Goal: Information Seeking & Learning: Learn about a topic

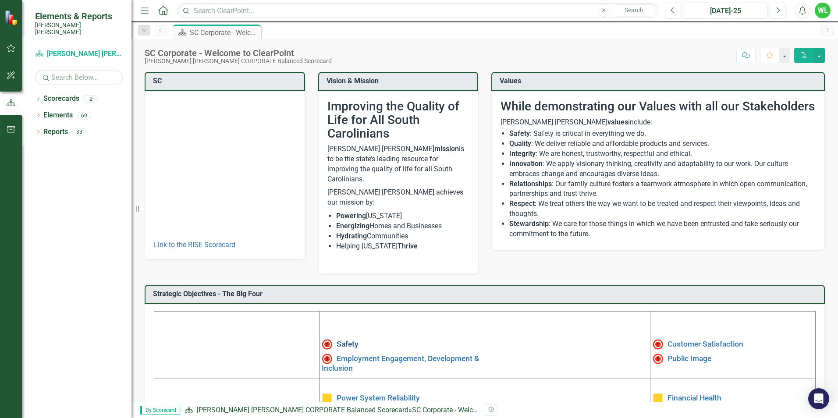
scroll to position [44, 0]
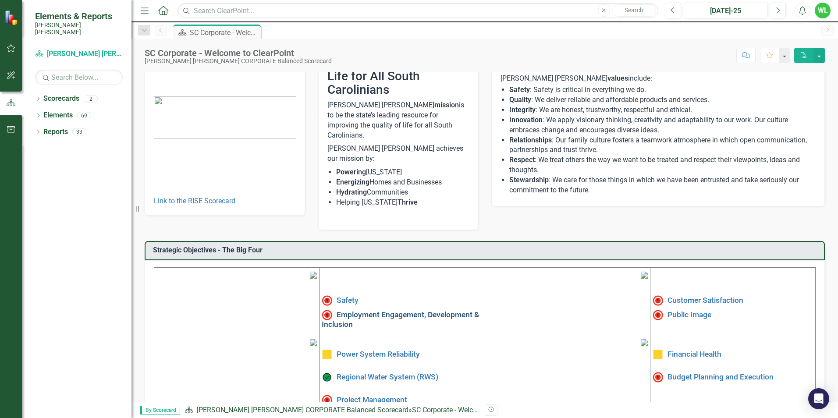
click at [347, 310] on link "Employment Engagement, Development & Inclusion" at bounding box center [400, 319] width 157 height 18
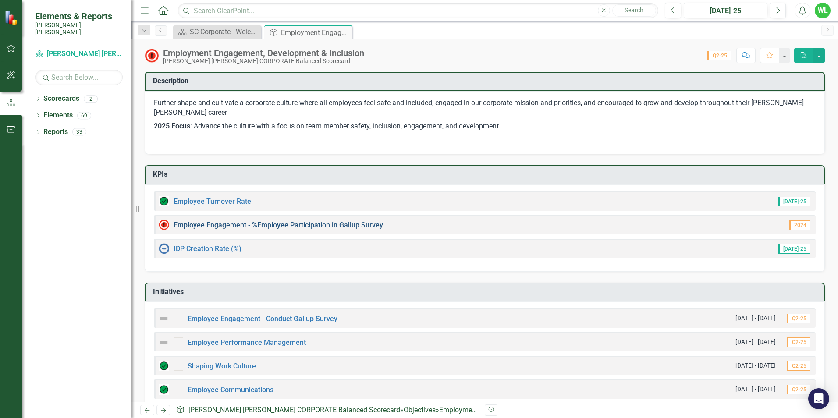
click at [222, 226] on link "Employee Engagement - %Employee Participation in Gallup Survey​" at bounding box center [279, 225] width 210 height 8
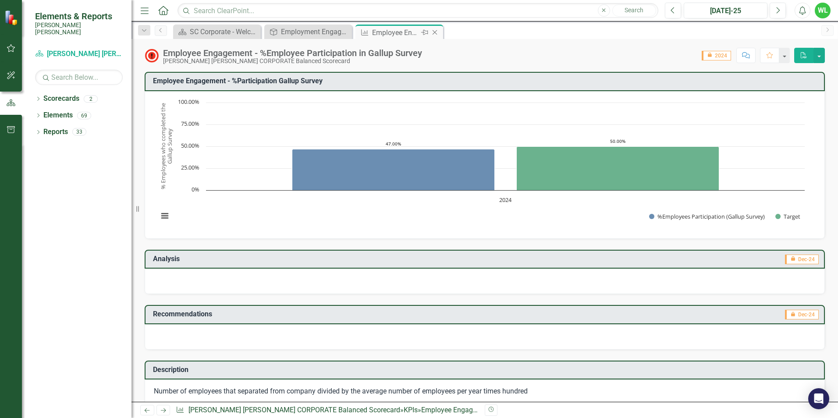
click at [435, 29] on icon "Close" at bounding box center [435, 32] width 9 height 7
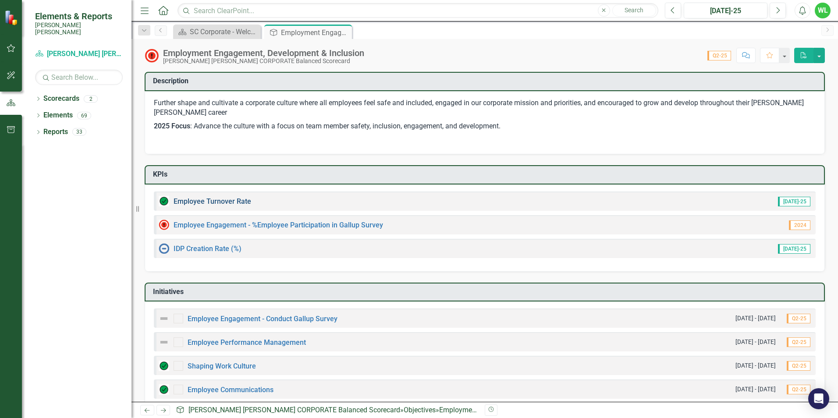
click at [216, 203] on link "Employee Turnover Rate​" at bounding box center [213, 201] width 78 height 8
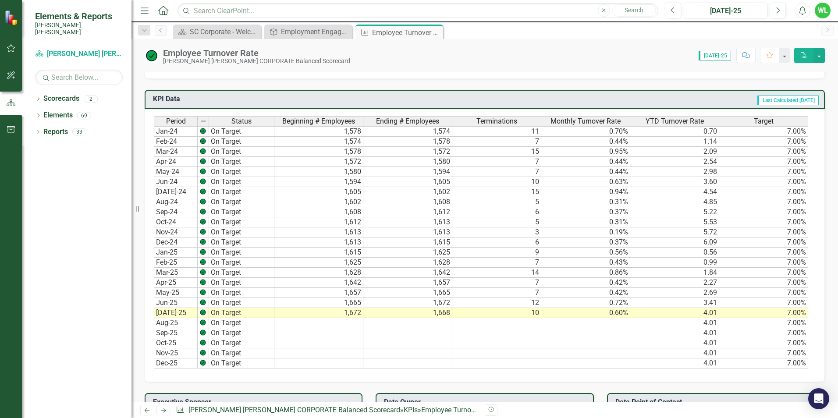
scroll to position [438, 0]
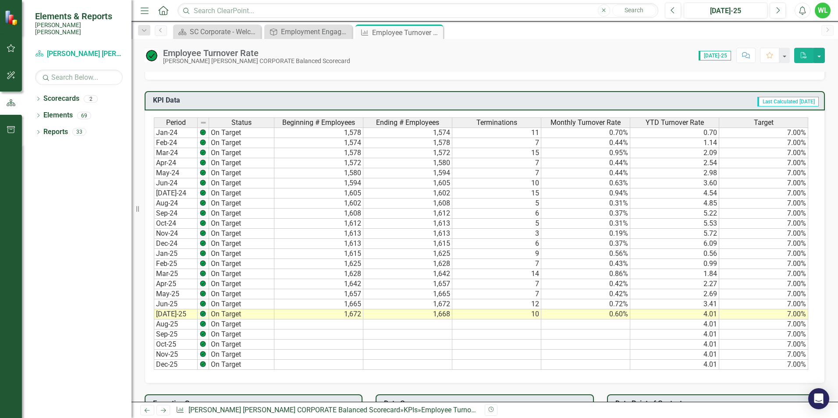
drag, startPoint x: 437, startPoint y: 34, endPoint x: 394, endPoint y: 35, distance: 43.0
click at [0, 0] on icon at bounding box center [0, 0] width 0 height 0
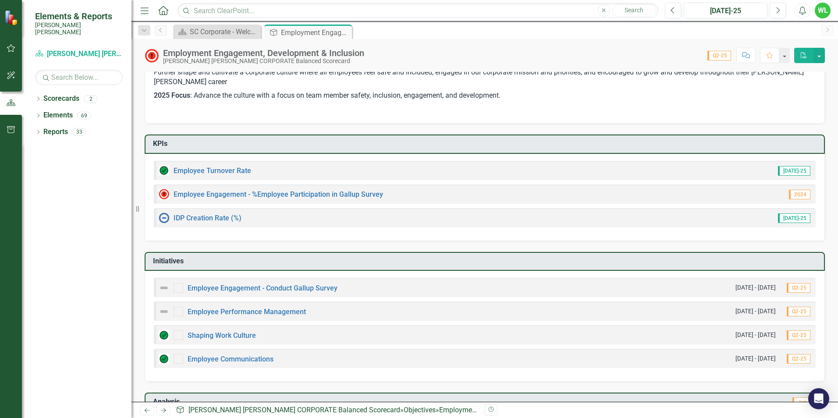
scroll to position [132, 0]
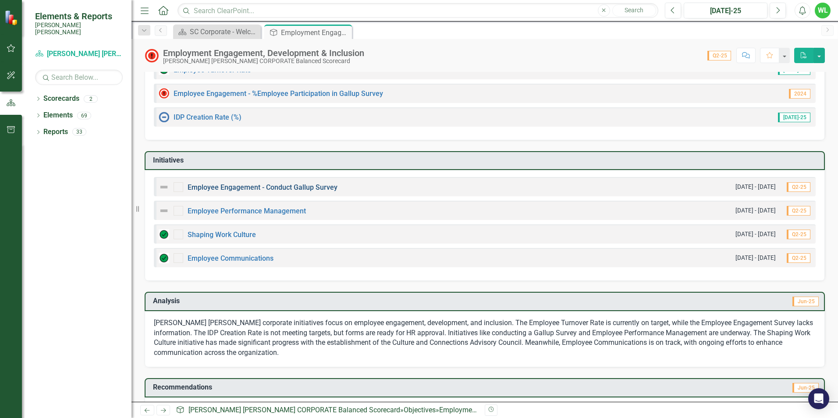
click at [279, 189] on link "Employee Engagement - Conduct Gallup Survey" at bounding box center [263, 187] width 150 height 8
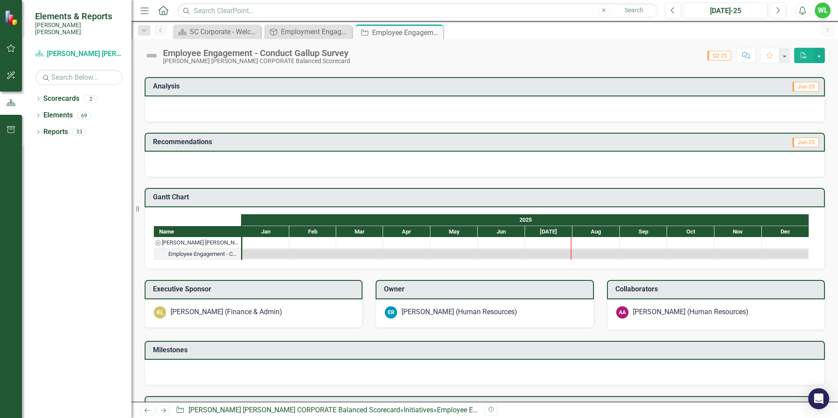
scroll to position [171, 0]
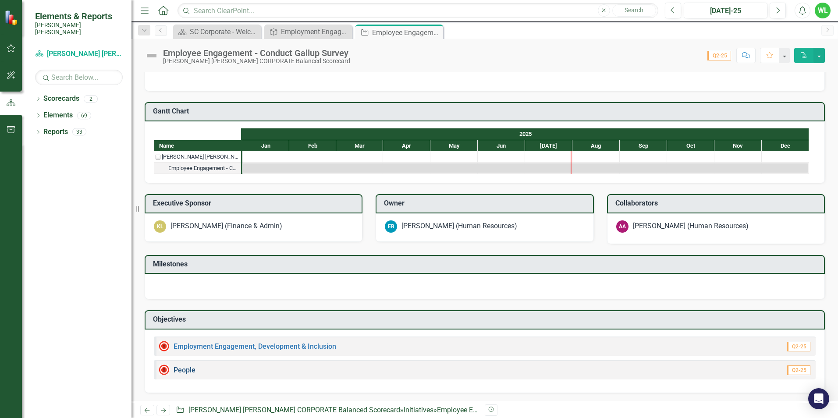
click at [185, 371] on link "People" at bounding box center [185, 370] width 22 height 8
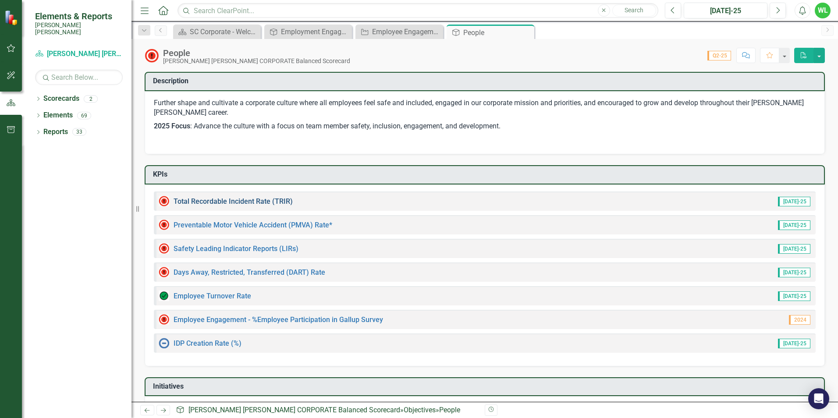
click at [263, 201] on link "Total Recordable Incident Rate (TRIR)" at bounding box center [233, 201] width 119 height 8
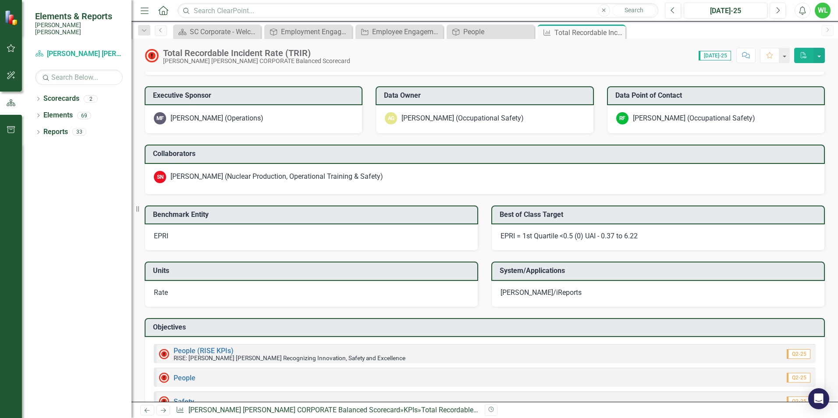
scroll to position [779, 0]
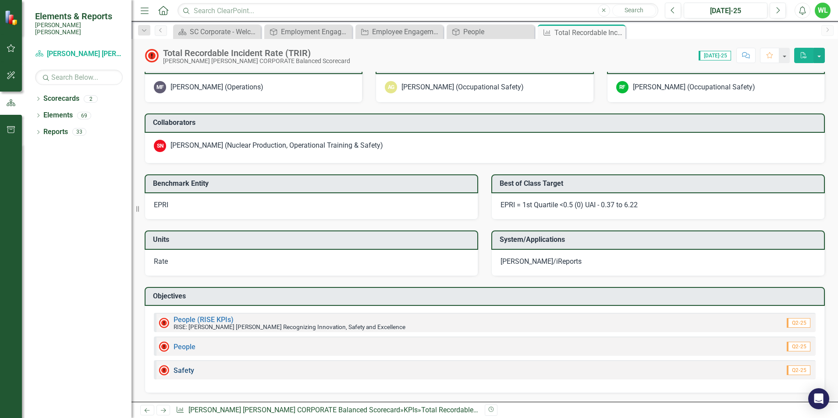
click at [187, 368] on link "Safety" at bounding box center [184, 371] width 21 height 8
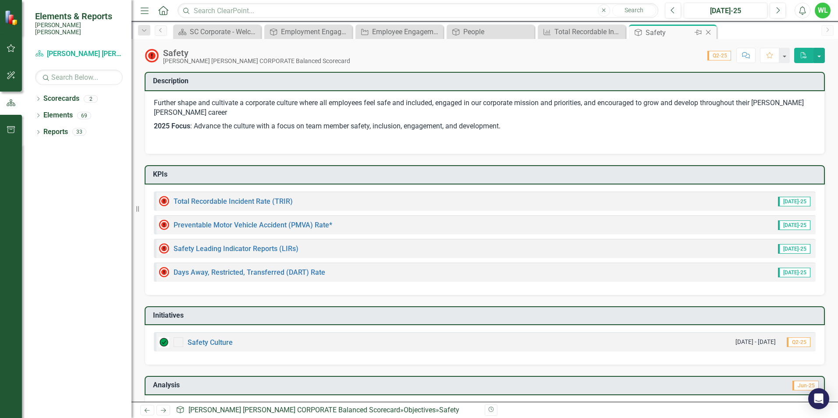
click at [709, 32] on icon "Close" at bounding box center [708, 32] width 9 height 7
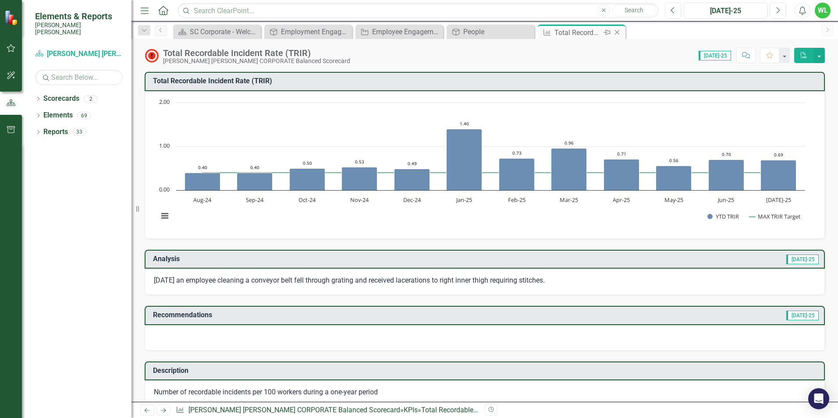
click at [617, 32] on icon at bounding box center [617, 32] width 5 height 5
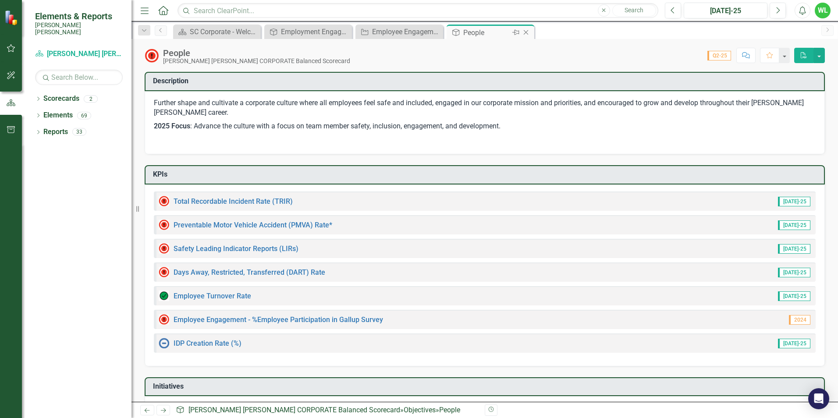
click at [529, 32] on icon "Close" at bounding box center [526, 32] width 9 height 7
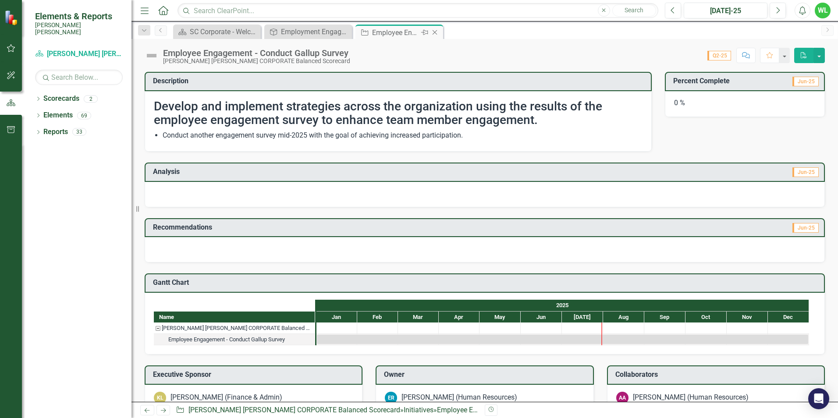
click at [437, 30] on icon "Close" at bounding box center [435, 32] width 9 height 7
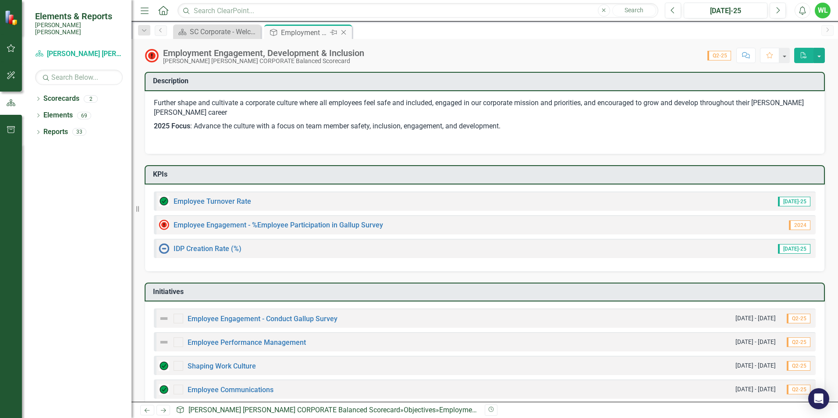
click at [344, 33] on icon at bounding box center [344, 32] width 5 height 5
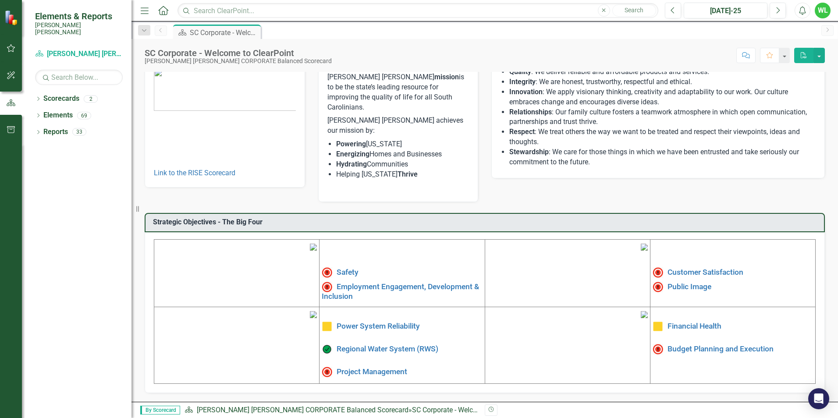
scroll to position [132, 0]
click at [345, 268] on link "Safety" at bounding box center [348, 272] width 22 height 9
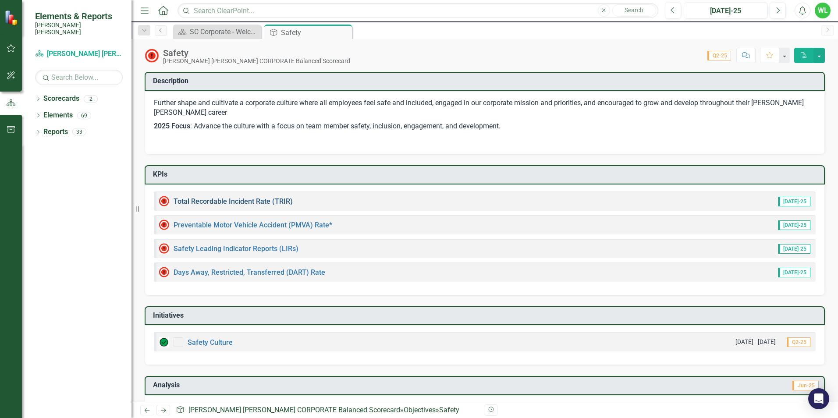
click at [234, 202] on link "Total Recordable Incident Rate (TRIR)" at bounding box center [233, 201] width 119 height 8
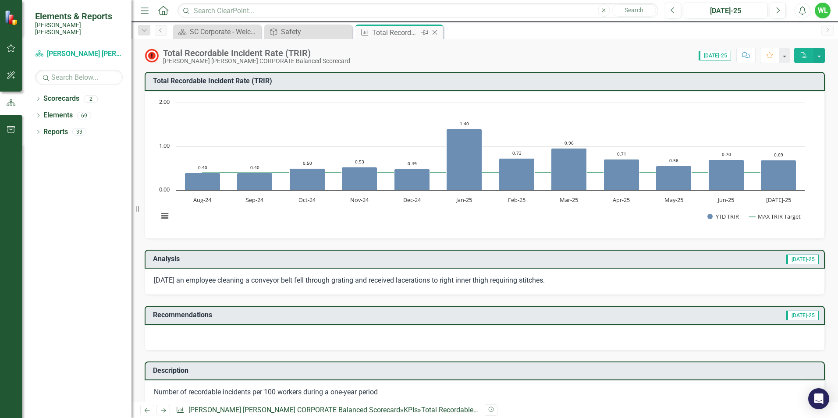
click at [435, 34] on icon "Close" at bounding box center [435, 32] width 9 height 7
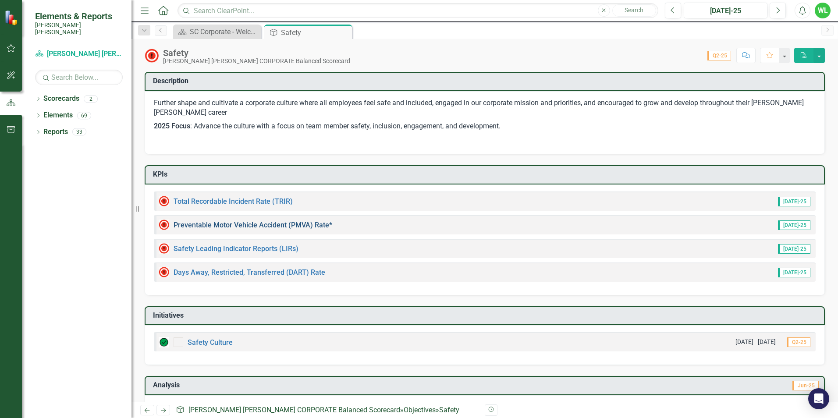
click at [268, 227] on link "Preventable Motor Vehicle Accident (PMVA) Rate*" at bounding box center [253, 225] width 159 height 8
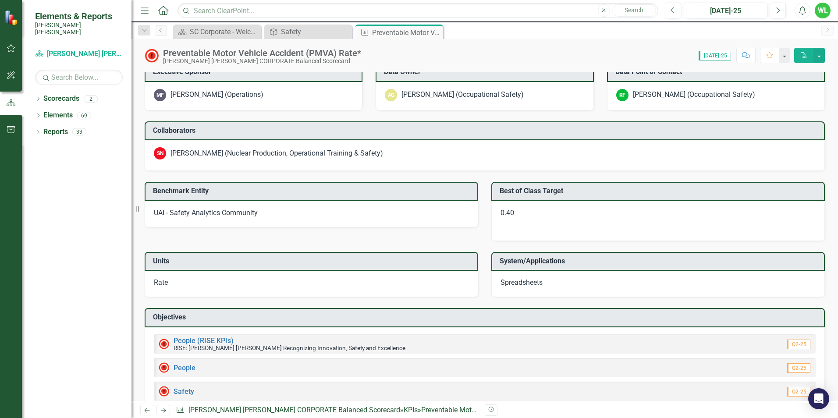
scroll to position [767, 0]
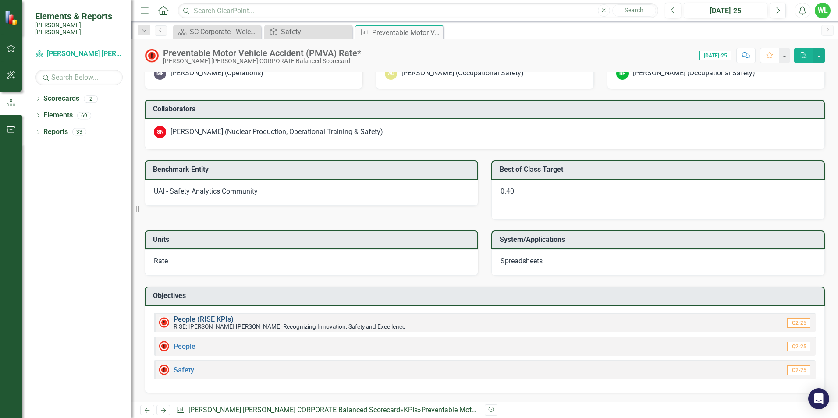
click at [209, 316] on link "People (RISE KPIs)" at bounding box center [204, 319] width 60 height 8
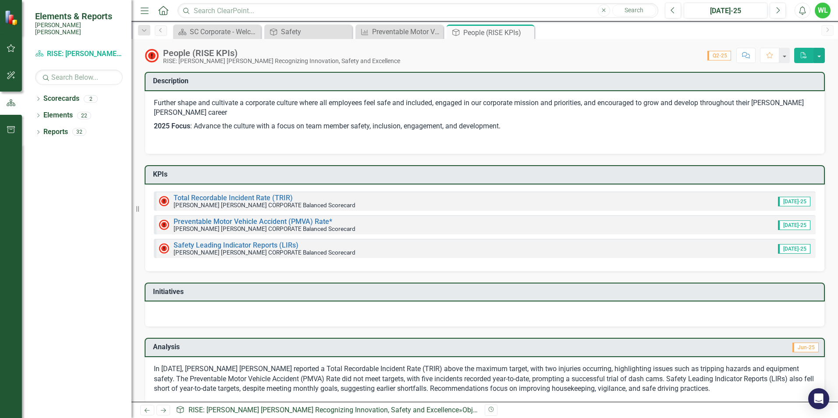
drag, startPoint x: 526, startPoint y: 34, endPoint x: 519, endPoint y: 34, distance: 6.6
click at [0, 0] on icon "Close" at bounding box center [0, 0] width 0 height 0
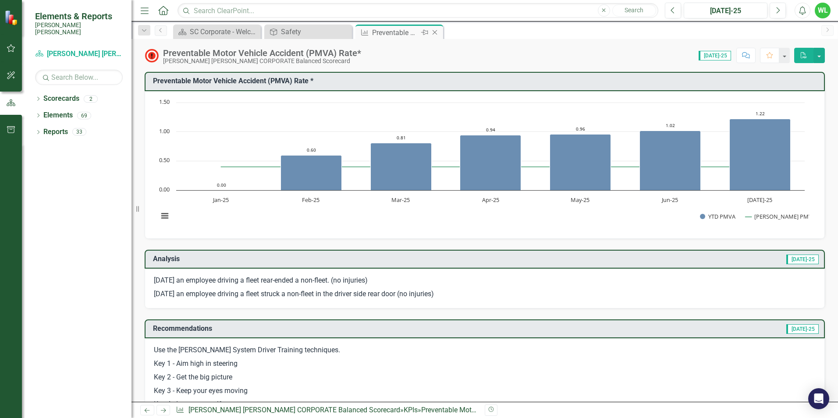
click at [436, 33] on icon at bounding box center [435, 32] width 5 height 5
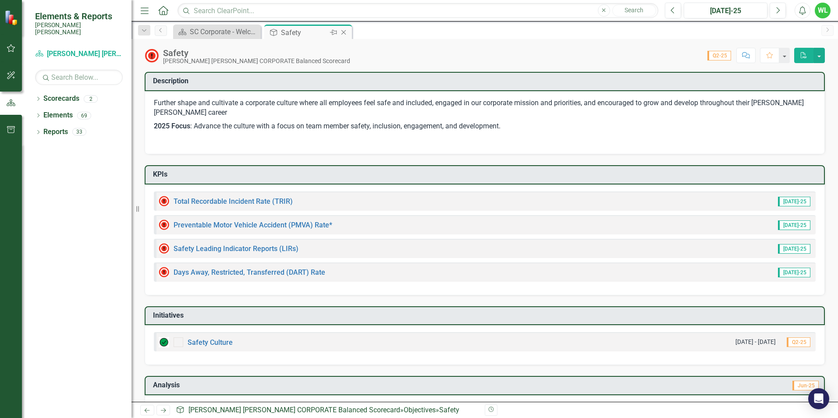
click at [346, 30] on icon "Close" at bounding box center [343, 32] width 9 height 7
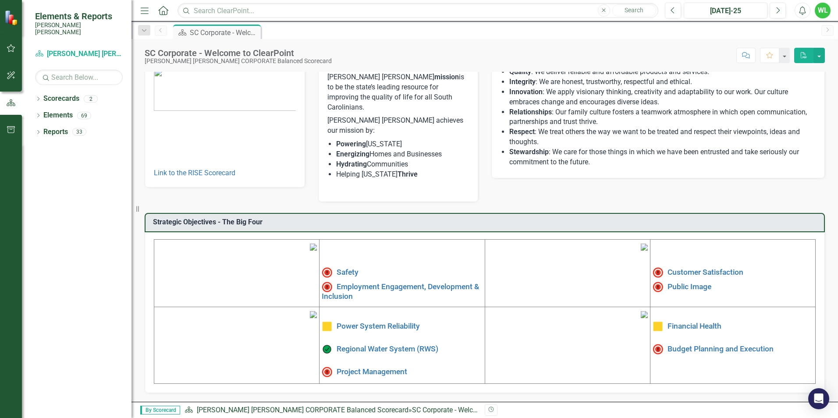
scroll to position [132, 0]
click at [672, 282] on link "Public Image" at bounding box center [690, 286] width 44 height 9
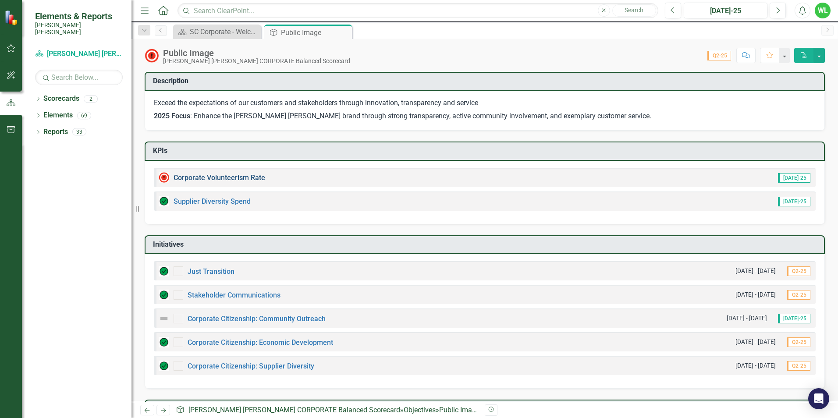
click at [245, 178] on link "Corporate Volunteerism Rate" at bounding box center [220, 178] width 92 height 8
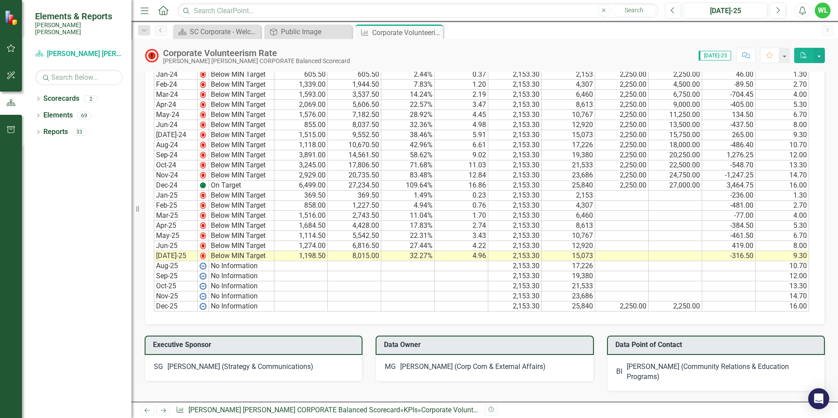
scroll to position [570, 0]
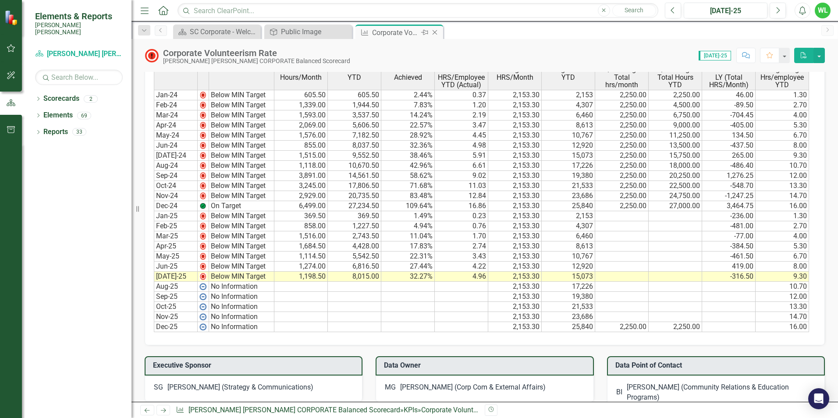
click at [436, 30] on icon "Close" at bounding box center [435, 32] width 9 height 7
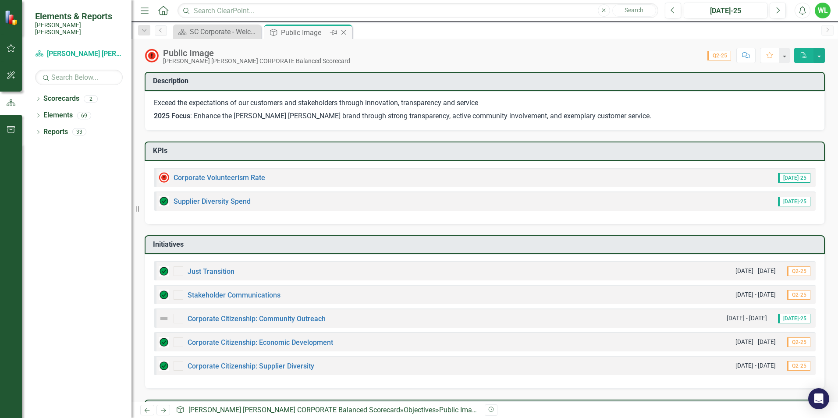
click at [343, 34] on icon "Close" at bounding box center [343, 32] width 9 height 7
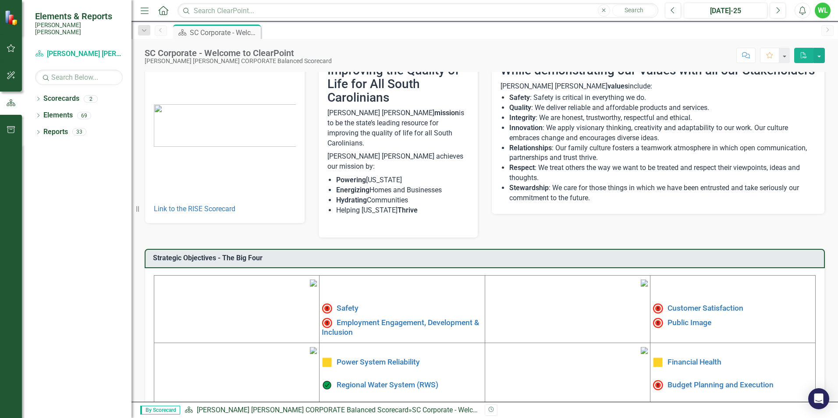
scroll to position [132, 0]
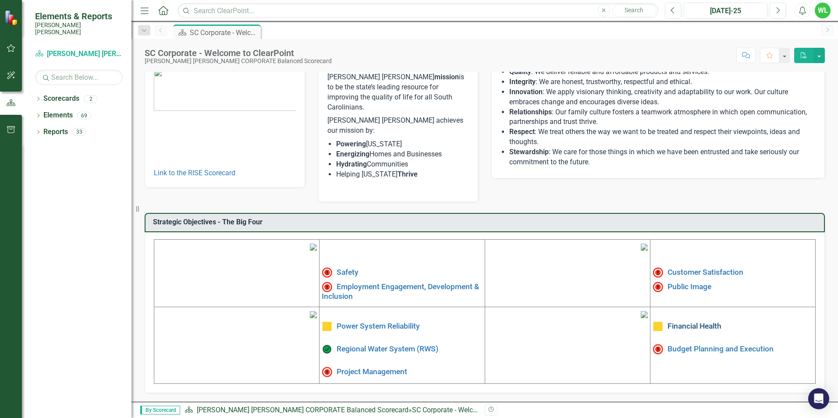
click at [682, 322] on link "Financial Health" at bounding box center [695, 326] width 54 height 9
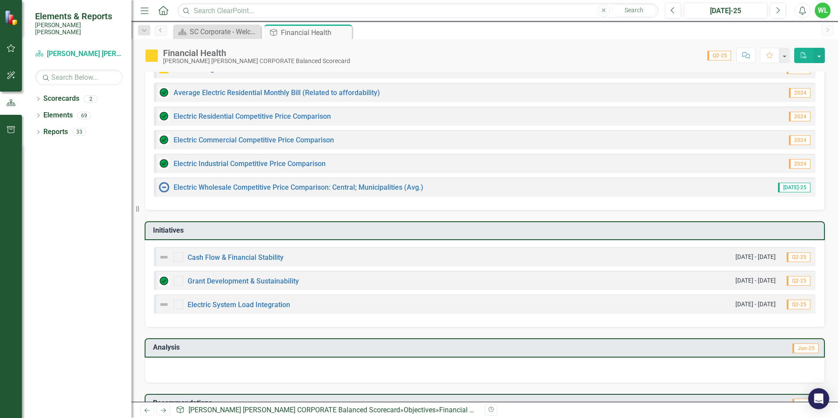
scroll to position [132, 0]
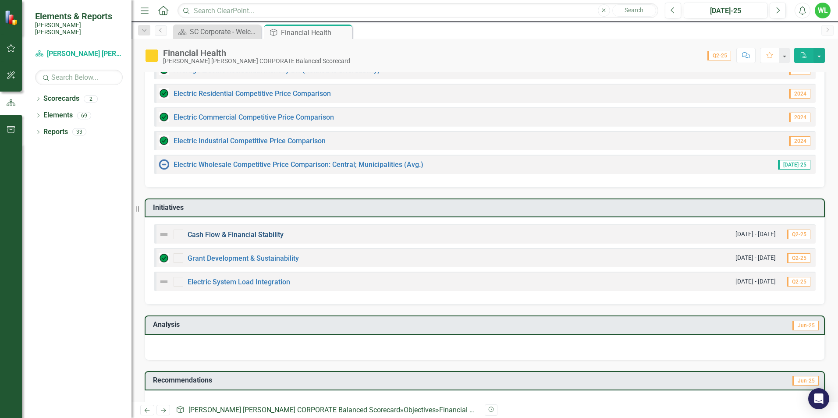
click at [264, 236] on link "Cash Flow & Financial Stability" at bounding box center [236, 235] width 96 height 8
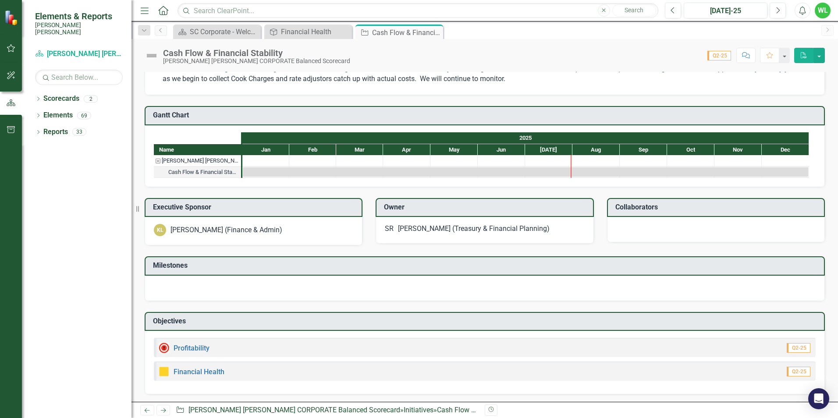
scroll to position [396, 0]
